Goal: Information Seeking & Learning: Learn about a topic

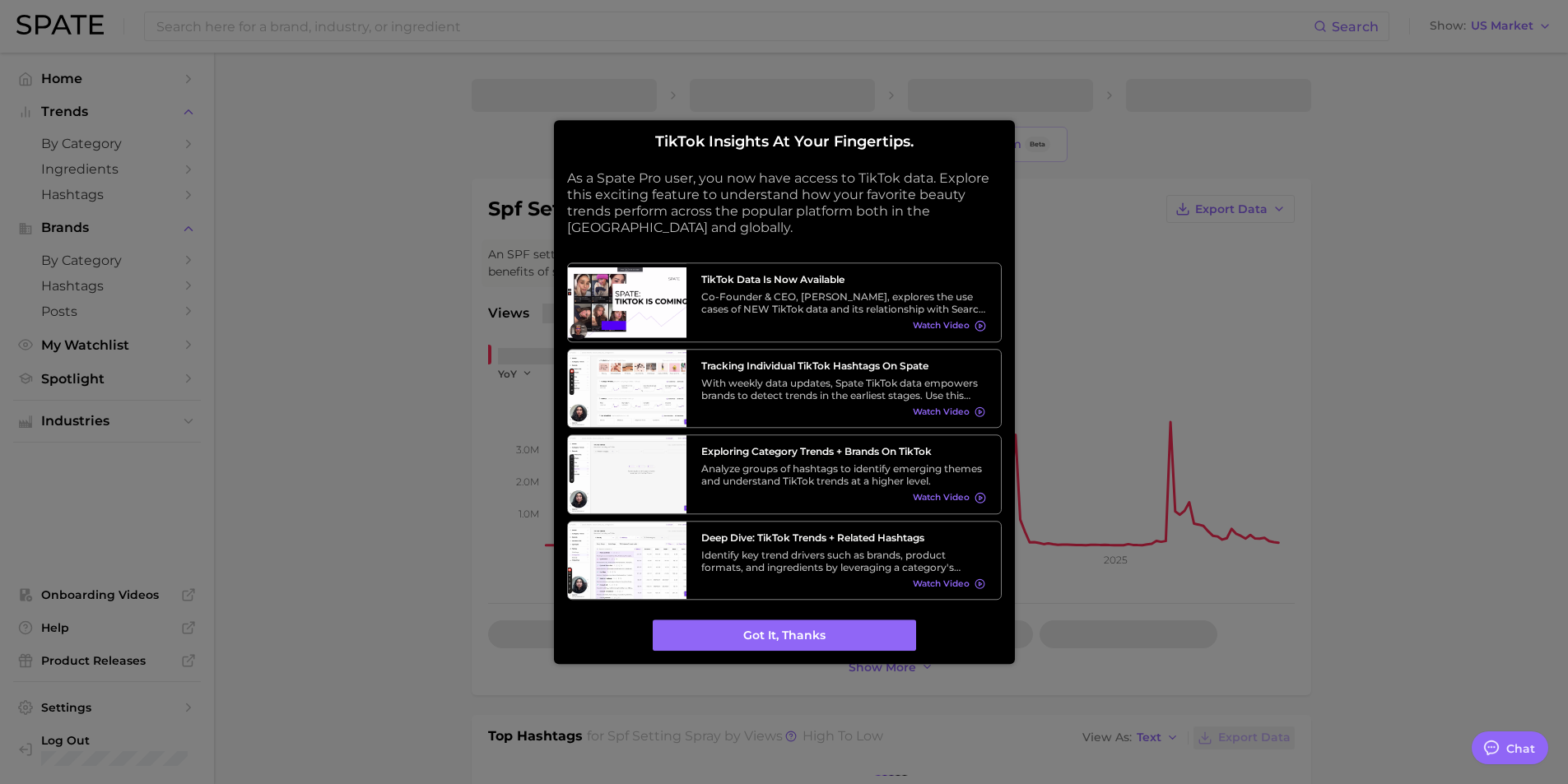
click at [864, 638] on button "Got it, thanks" at bounding box center [784, 636] width 264 height 31
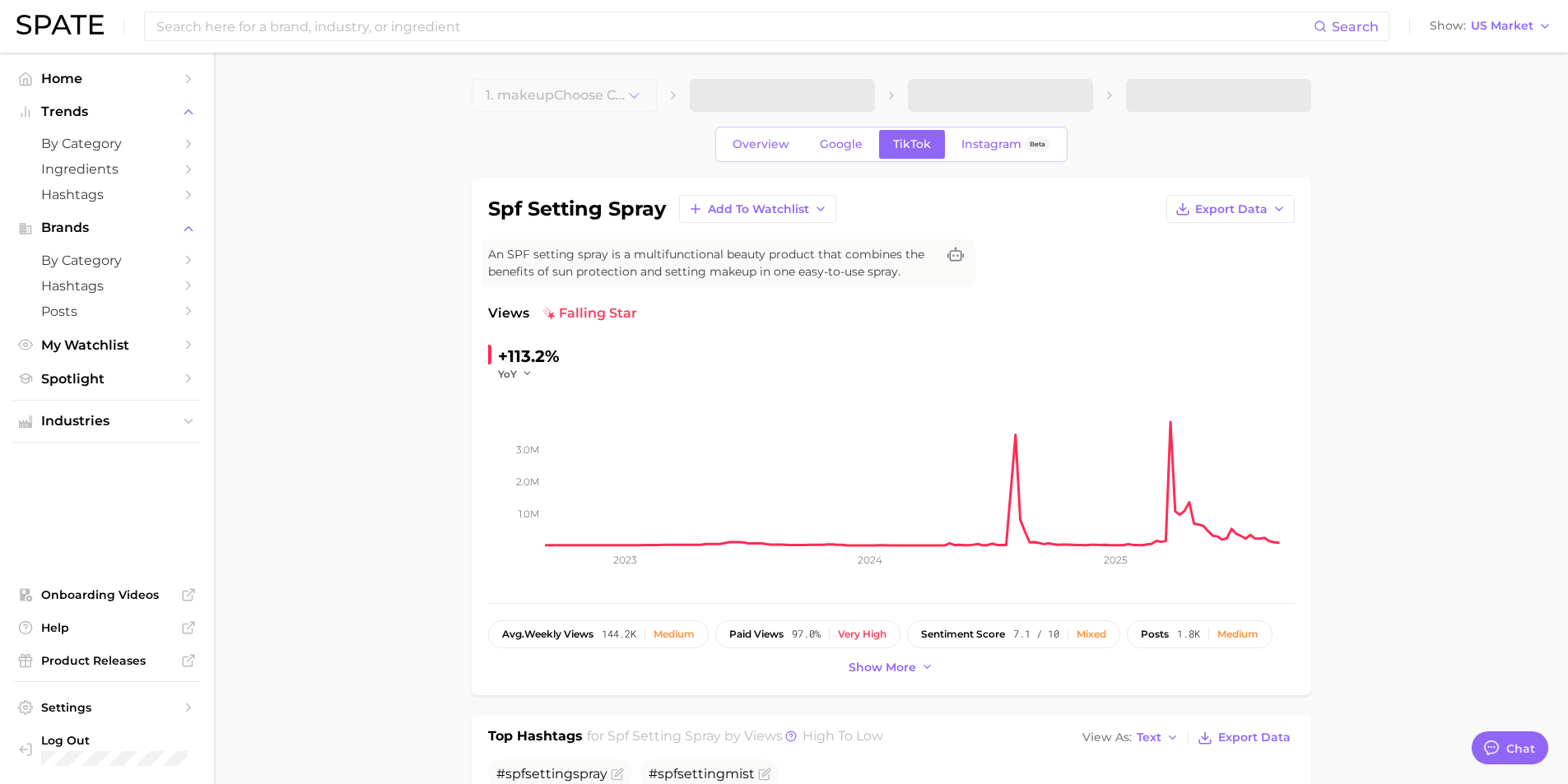
click at [145, 151] on span "by Category" at bounding box center [107, 144] width 131 height 15
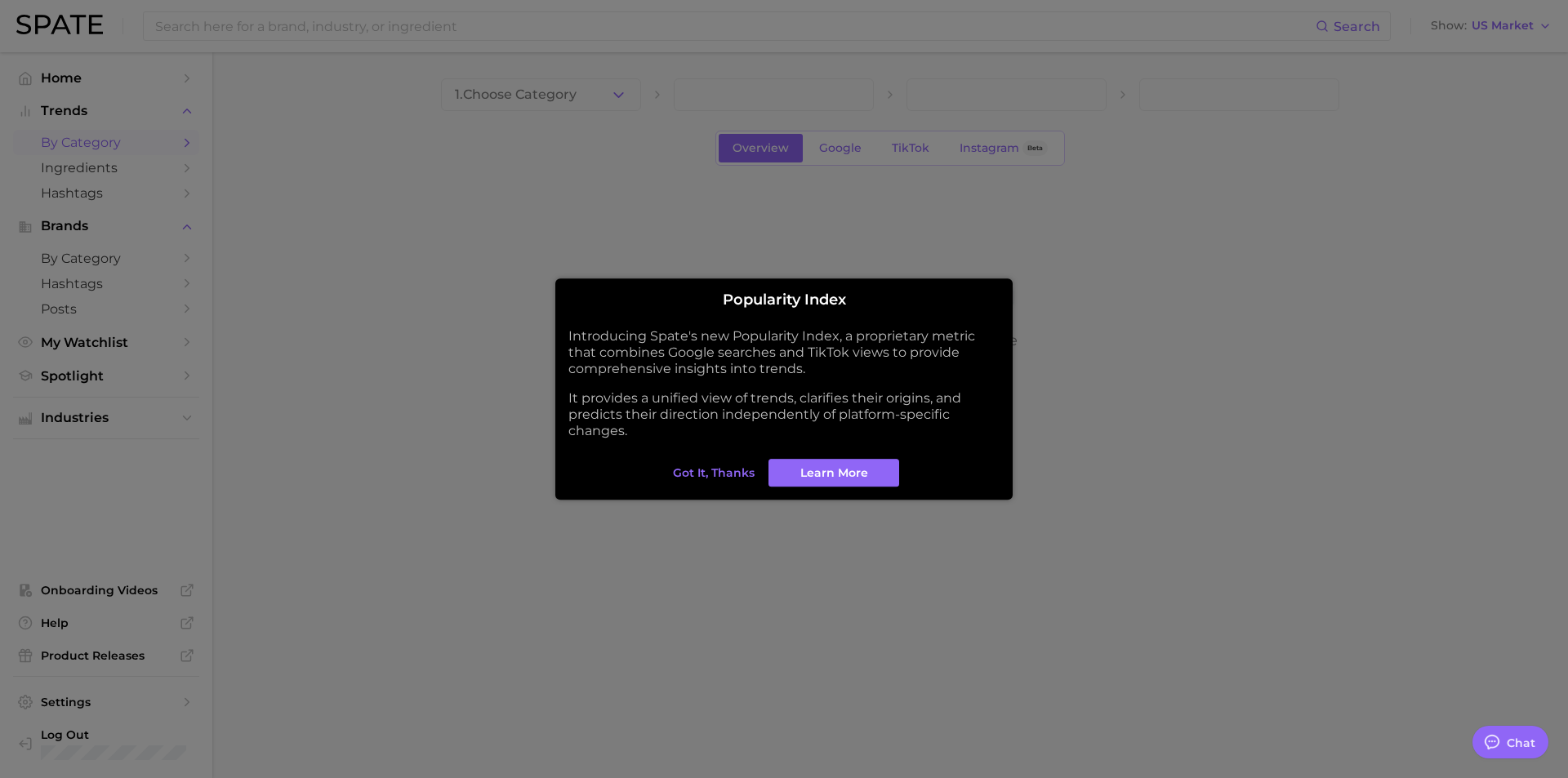
click at [30, 371] on div at bounding box center [784, 389] width 1568 height 778
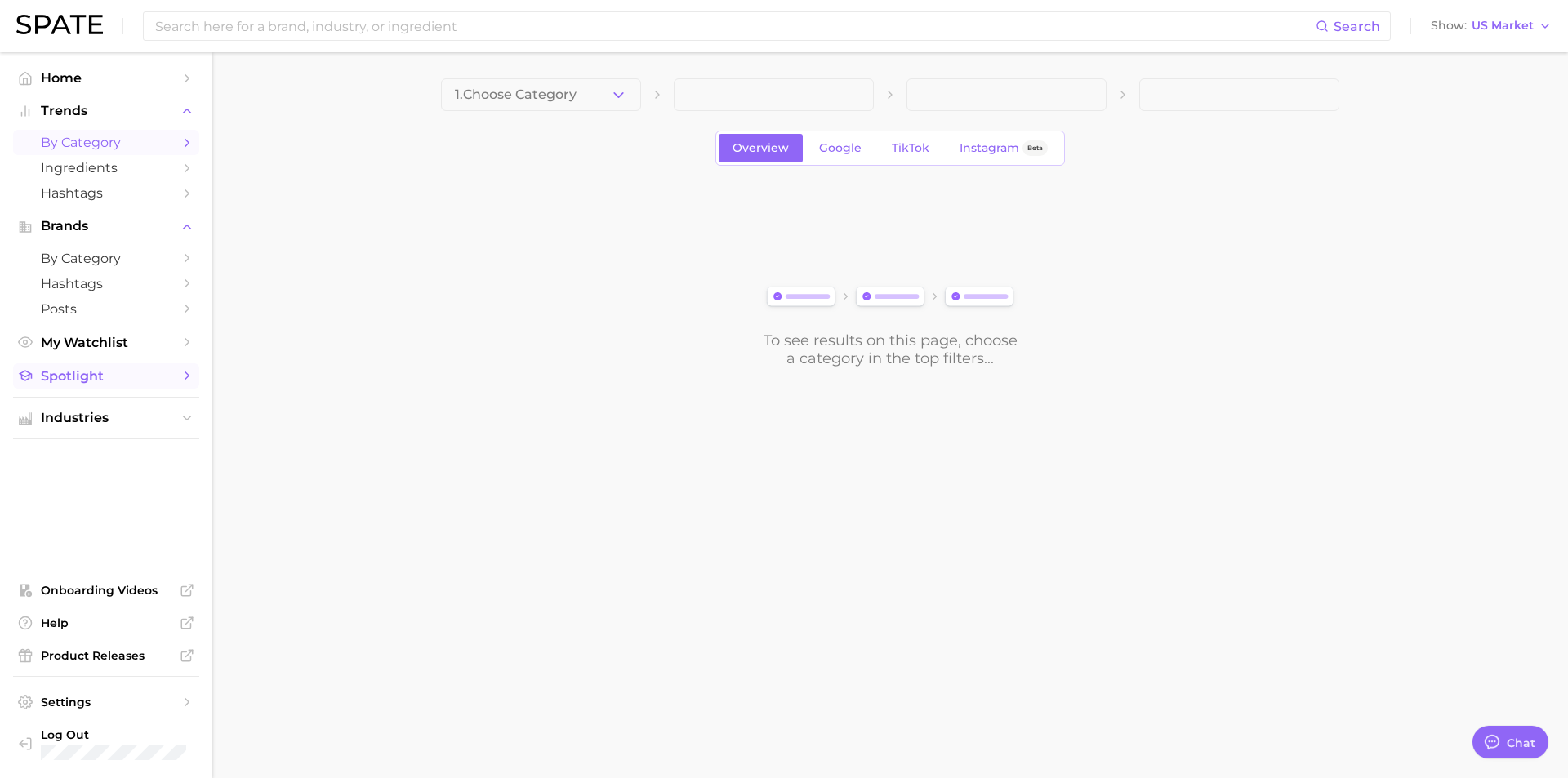
click at [67, 380] on span "Spotlight" at bounding box center [106, 376] width 130 height 15
type textarea "x"
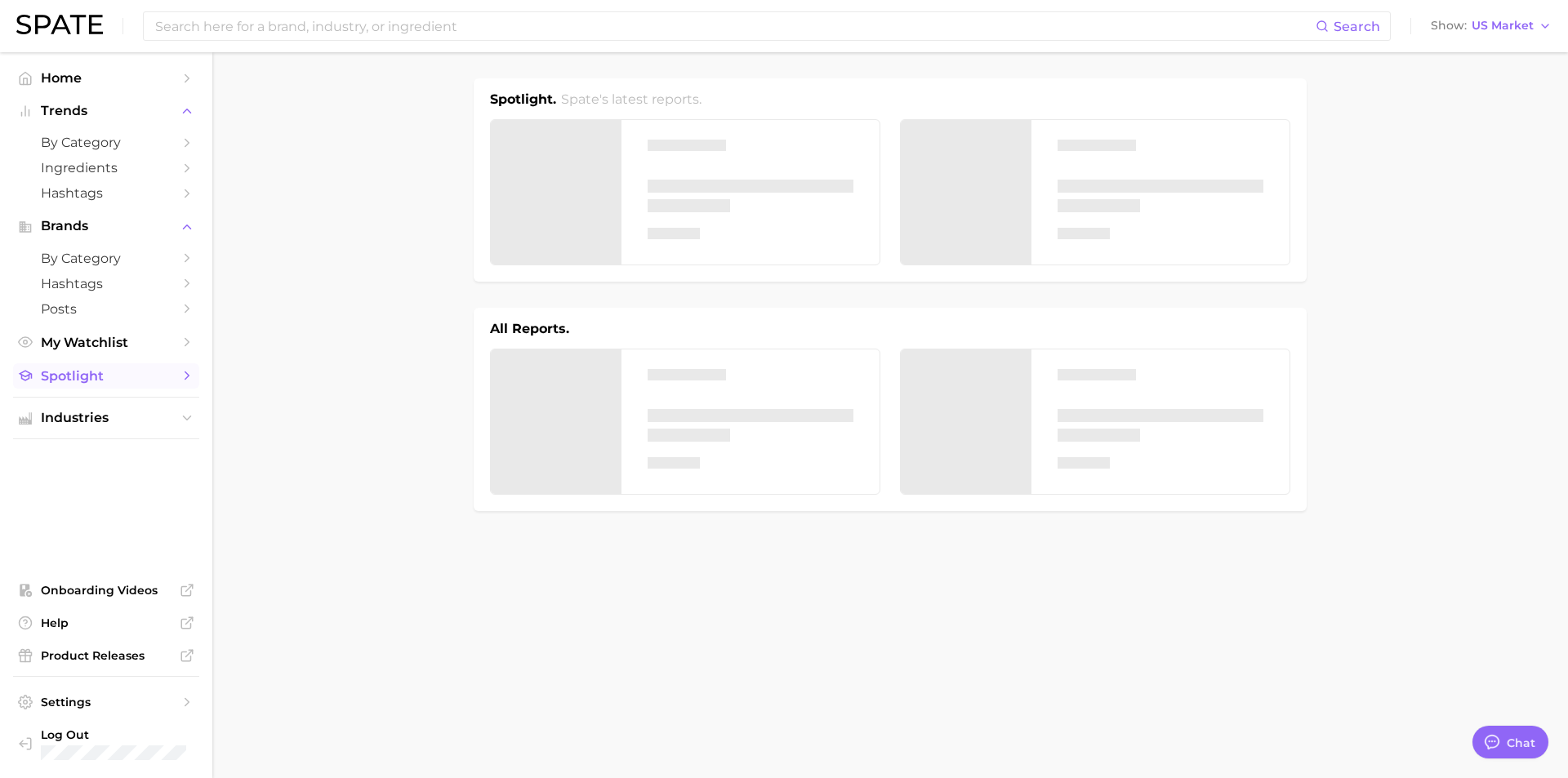
click at [73, 385] on link "Spotlight" at bounding box center [106, 376] width 186 height 25
click at [153, 151] on link "by Category" at bounding box center [106, 142] width 186 height 25
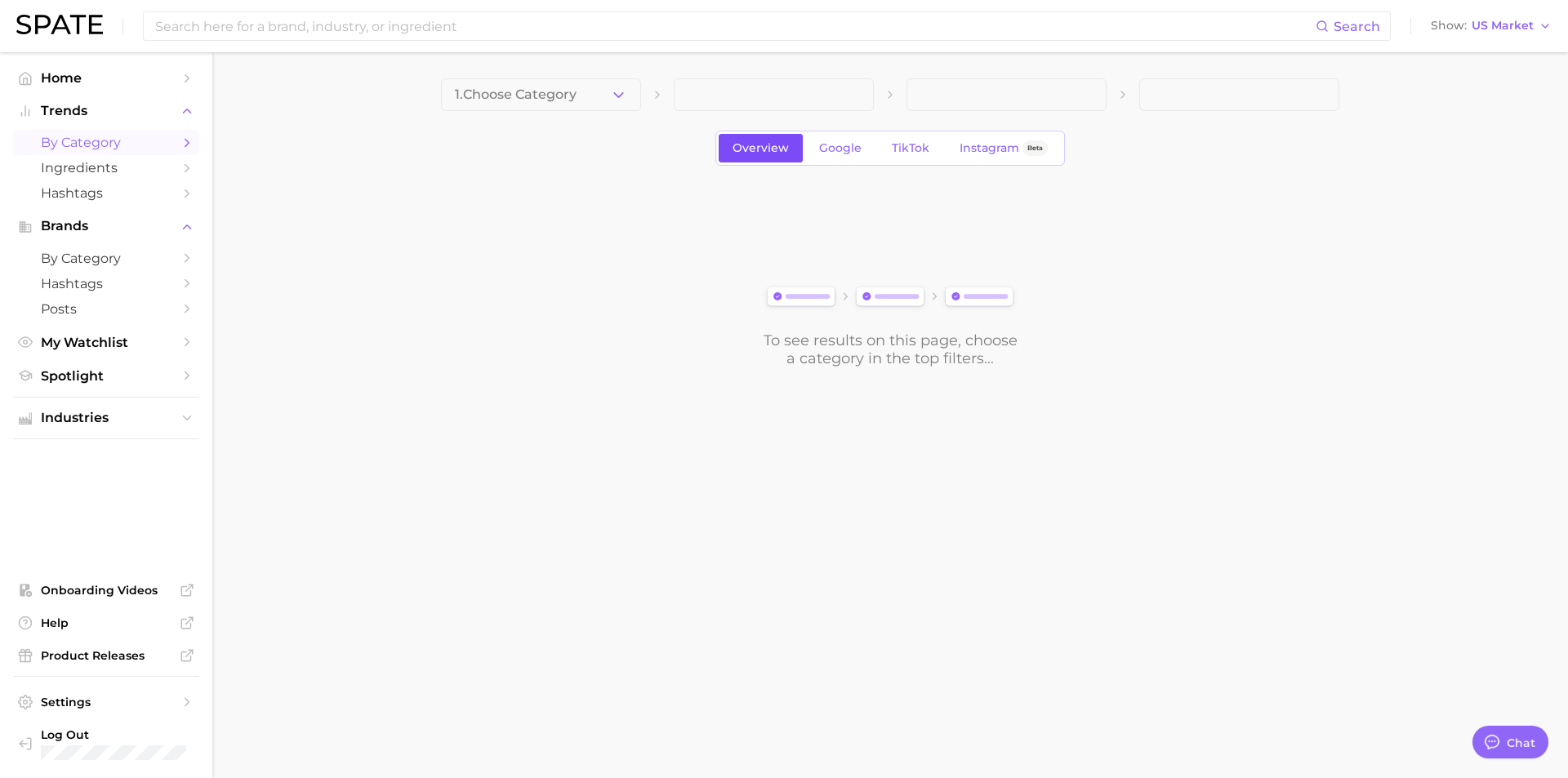
click at [781, 150] on span "Overview" at bounding box center [761, 148] width 57 height 14
click at [838, 151] on span "Google" at bounding box center [840, 148] width 43 height 14
